Goal: Register for event/course

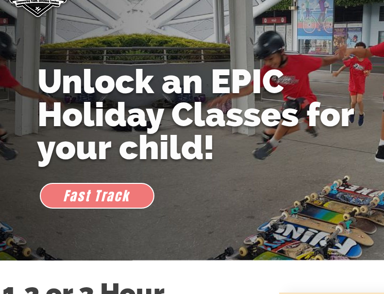
click at [120, 202] on span "Fast Track" at bounding box center [96, 196] width 67 height 19
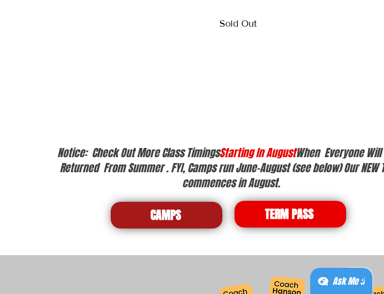
scroll to position [1409, 0]
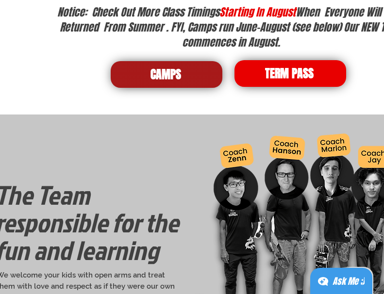
click at [202, 74] on span "CAMPS" at bounding box center [167, 74] width 112 height 27
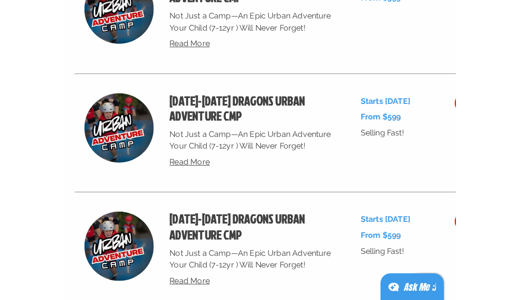
scroll to position [3740, 0]
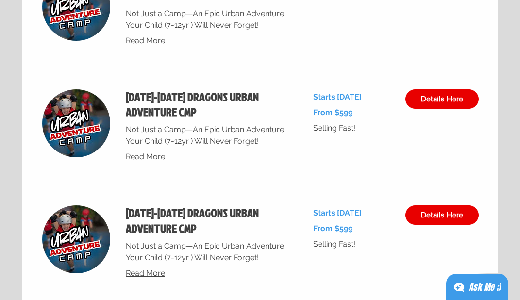
click at [384, 97] on span "Details Here" at bounding box center [442, 99] width 42 height 8
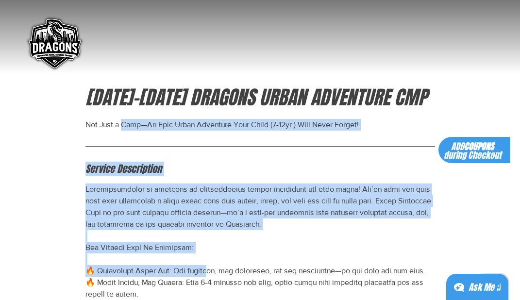
drag, startPoint x: 120, startPoint y: 125, endPoint x: 315, endPoint y: 236, distance: 224.3
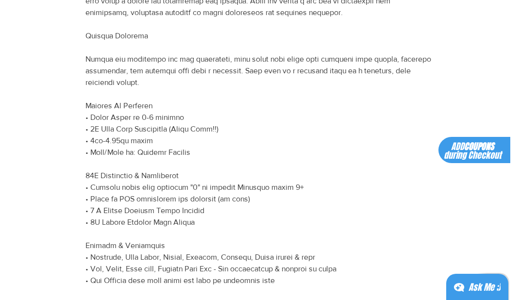
scroll to position [486, 0]
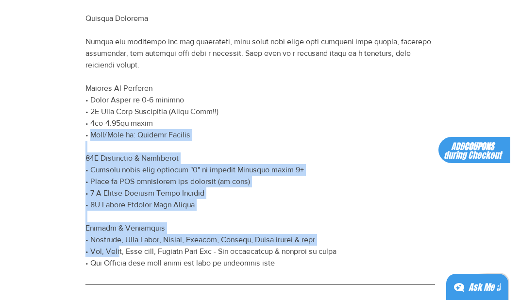
drag, startPoint x: 125, startPoint y: 111, endPoint x: 266, endPoint y: 215, distance: 175.5
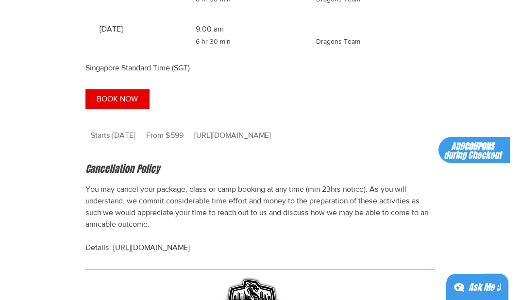
scroll to position [1020, 0]
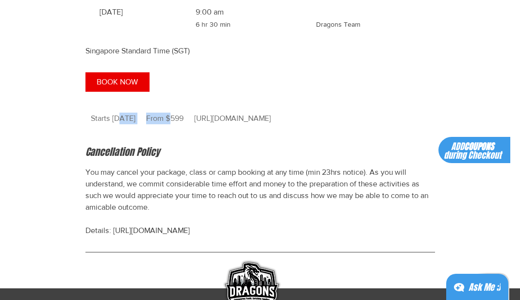
drag, startPoint x: 119, startPoint y: 130, endPoint x: 169, endPoint y: 130, distance: 49.5
click at [169, 130] on div "Starts [DATE] Starts [DATE] From 599 Singapore dollars From $599 [URL][DOMAIN_N…" at bounding box center [180, 118] width 191 height 22
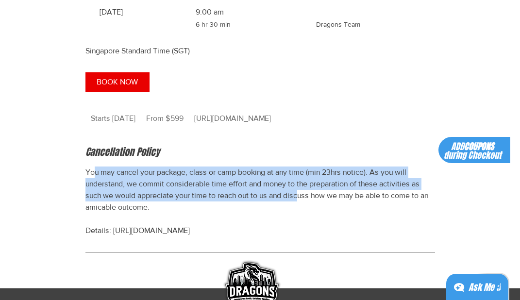
drag, startPoint x: 94, startPoint y: 182, endPoint x: 300, endPoint y: 208, distance: 207.7
click at [300, 208] on p "You may cancel your package, class or camp booking at any time (min 23hrs notic…" at bounding box center [260, 202] width 350 height 70
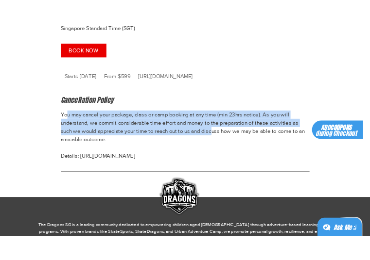
scroll to position [1138, 0]
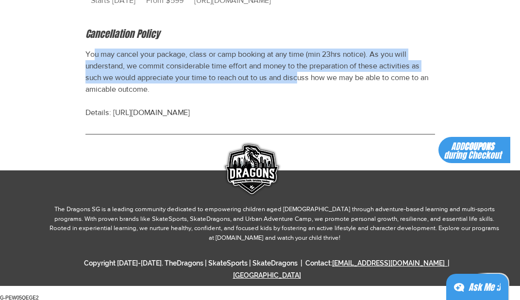
click at [133, 82] on p "You may cancel your package, class or camp booking at any time (min 23hrs notic…" at bounding box center [260, 84] width 350 height 70
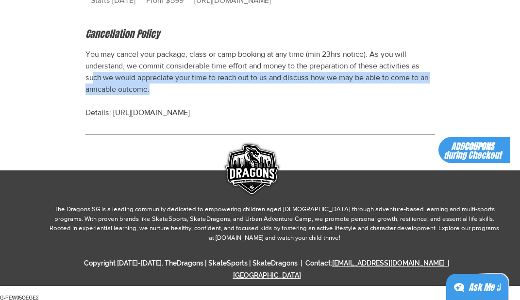
drag, startPoint x: 92, startPoint y: 92, endPoint x: 415, endPoint y: 104, distance: 323.7
click at [384, 104] on p "You may cancel your package, class or camp booking at any time (min 23hrs notic…" at bounding box center [260, 84] width 350 height 70
click at [384, 283] on div "Ask Me ;)" at bounding box center [485, 288] width 32 height 14
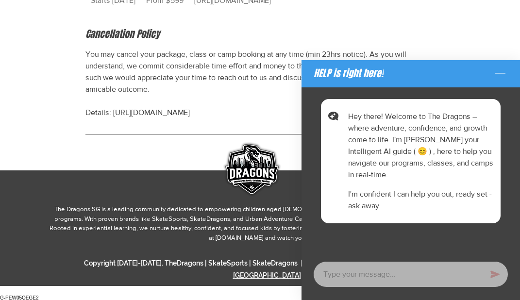
type textarea "x"
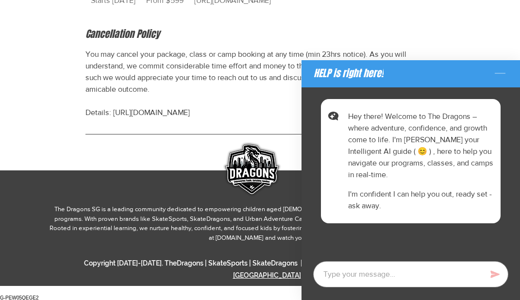
click at [384, 68] on icon "Minimize the chat" at bounding box center [501, 74] width 16 height 16
